Goal: Transaction & Acquisition: Purchase product/service

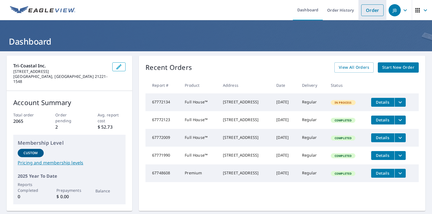
click at [378, 12] on link "Order" at bounding box center [372, 10] width 22 height 12
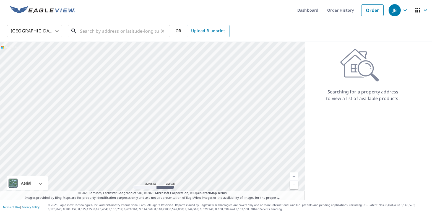
click at [84, 32] on input "text" at bounding box center [119, 30] width 79 height 15
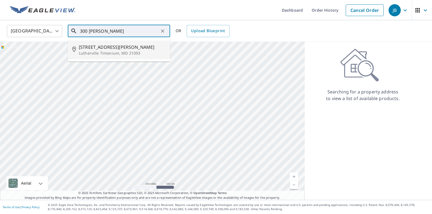
click at [91, 53] on p "Lutherville Timonium, MD 21093" at bounding box center [122, 53] width 87 height 6
type input "[STREET_ADDRESS][PERSON_NAME]"
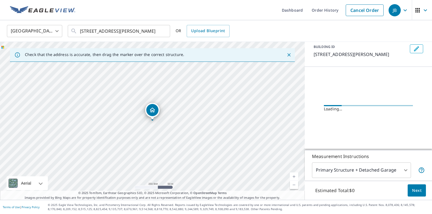
scroll to position [39, 0]
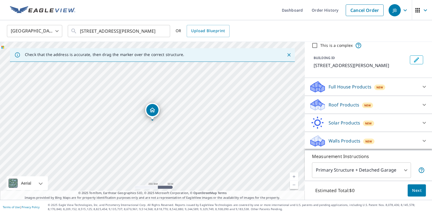
click at [339, 106] on p "Roof Products" at bounding box center [344, 104] width 31 height 7
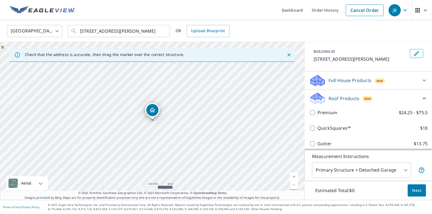
drag, startPoint x: 336, startPoint y: 104, endPoint x: 336, endPoint y: 93, distance: 11.1
click at [336, 102] on p "Roof Products" at bounding box center [344, 98] width 31 height 7
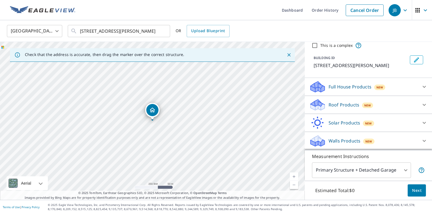
click at [337, 87] on p "Full House Products" at bounding box center [350, 86] width 43 height 7
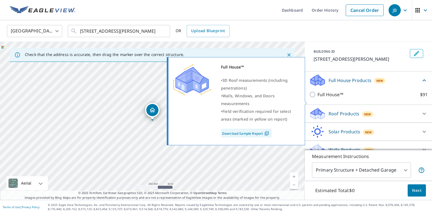
click at [330, 98] on p "Full House™" at bounding box center [331, 94] width 26 height 7
click at [318, 98] on input "Full House™ $91" at bounding box center [313, 94] width 8 height 7
checkbox input "true"
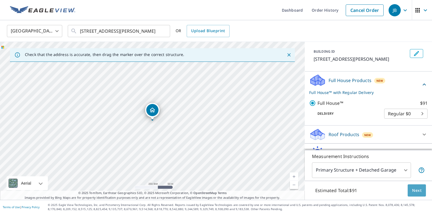
click at [415, 187] on span "Next" at bounding box center [416, 190] width 9 height 7
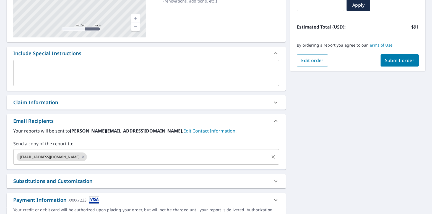
scroll to position [106, 0]
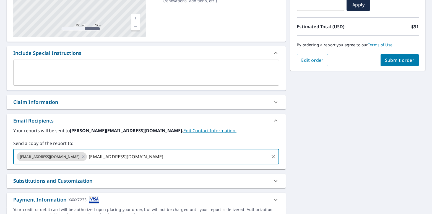
type input "[EMAIL_ADDRESS][DOMAIN_NAME]"
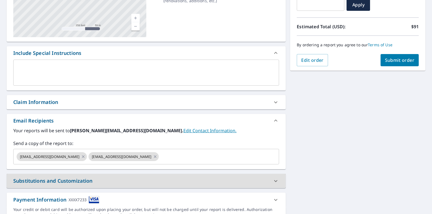
click at [389, 57] on span "Submit order" at bounding box center [400, 60] width 30 height 6
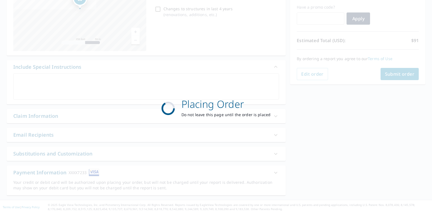
scroll to position [92, 0]
